Goal: Task Accomplishment & Management: Manage account settings

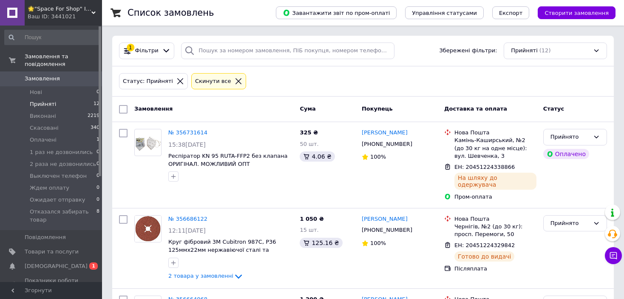
click at [176, 78] on icon at bounding box center [180, 81] width 8 height 8
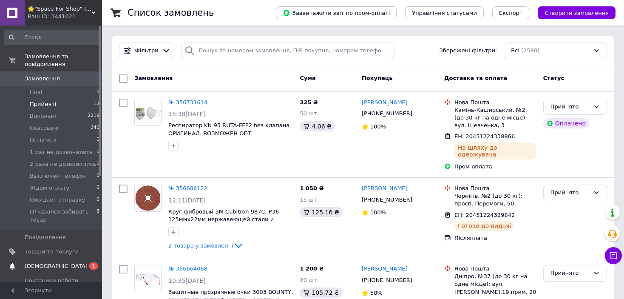
click at [79, 262] on span "0 1" at bounding box center [90, 266] width 23 height 8
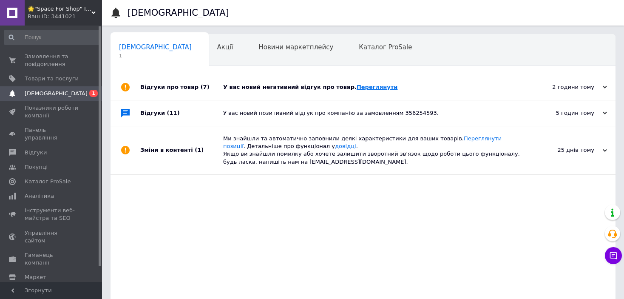
click at [359, 90] on link "Переглянути" at bounding box center [377, 87] width 41 height 6
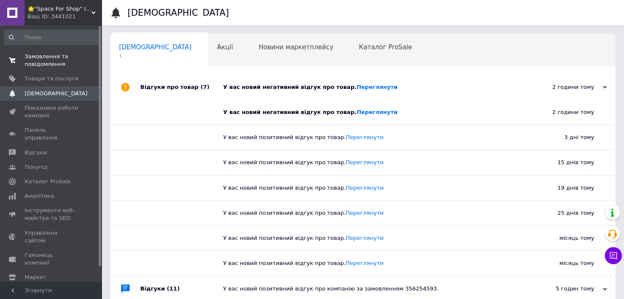
click at [43, 60] on span "Замовлення та повідомлення" at bounding box center [52, 60] width 54 height 15
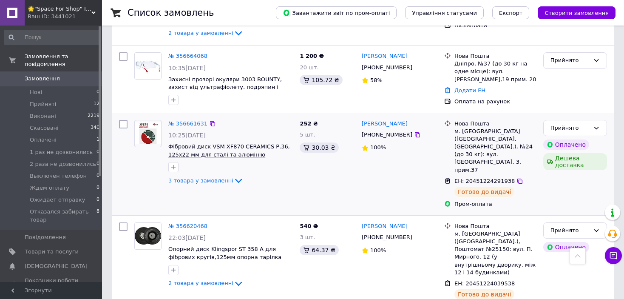
scroll to position [383, 0]
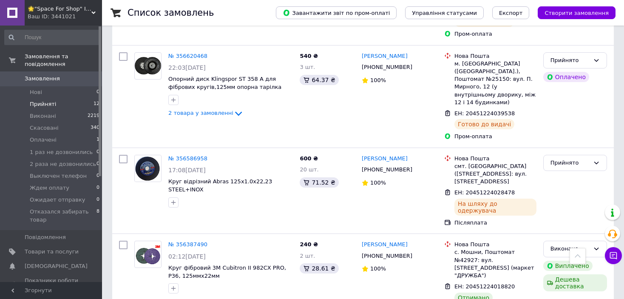
click at [53, 102] on li "Прийняті 12" at bounding box center [52, 104] width 105 height 12
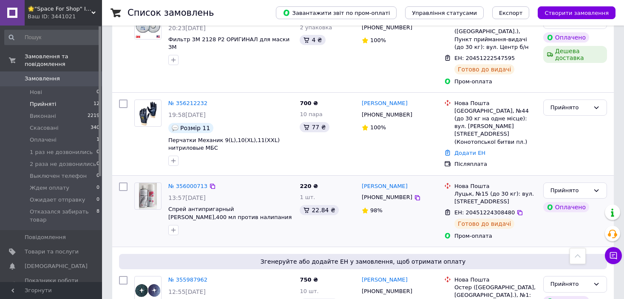
scroll to position [787, 0]
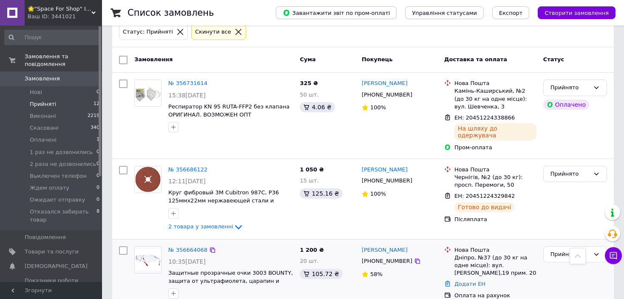
scroll to position [0, 0]
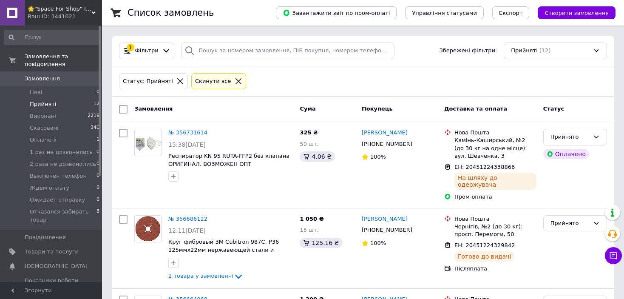
click at [176, 79] on icon at bounding box center [180, 81] width 8 height 8
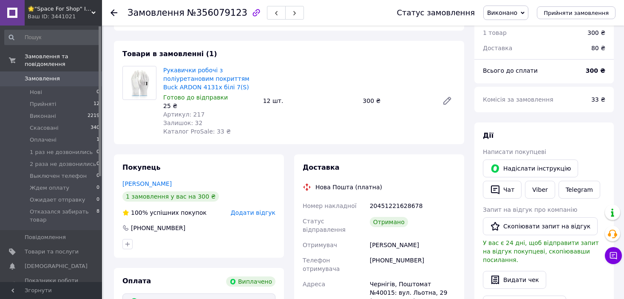
scroll to position [85, 0]
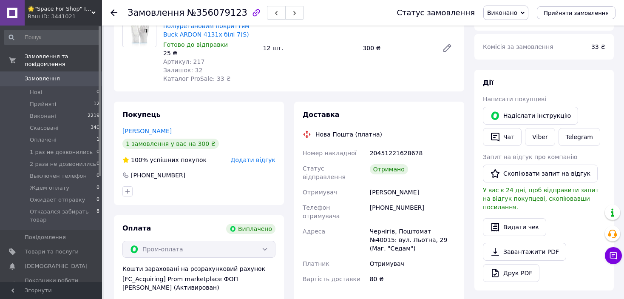
click at [116, 222] on div "Оплата Виплачено Пром-оплата Кошти зараховані на розрахунковий рахунок [FC_Acqu…" at bounding box center [199, 258] width 170 height 87
drag, startPoint x: 414, startPoint y: 201, endPoint x: 366, endPoint y: 204, distance: 48.1
click at [366, 204] on div "Номер накладної 20451221628678 Статус відправлення Отримано Отримувач Харламова…" at bounding box center [379, 215] width 156 height 141
copy div "Телефон отримувача +380935414700"
